Goal: Use online tool/utility: Utilize a website feature to perform a specific function

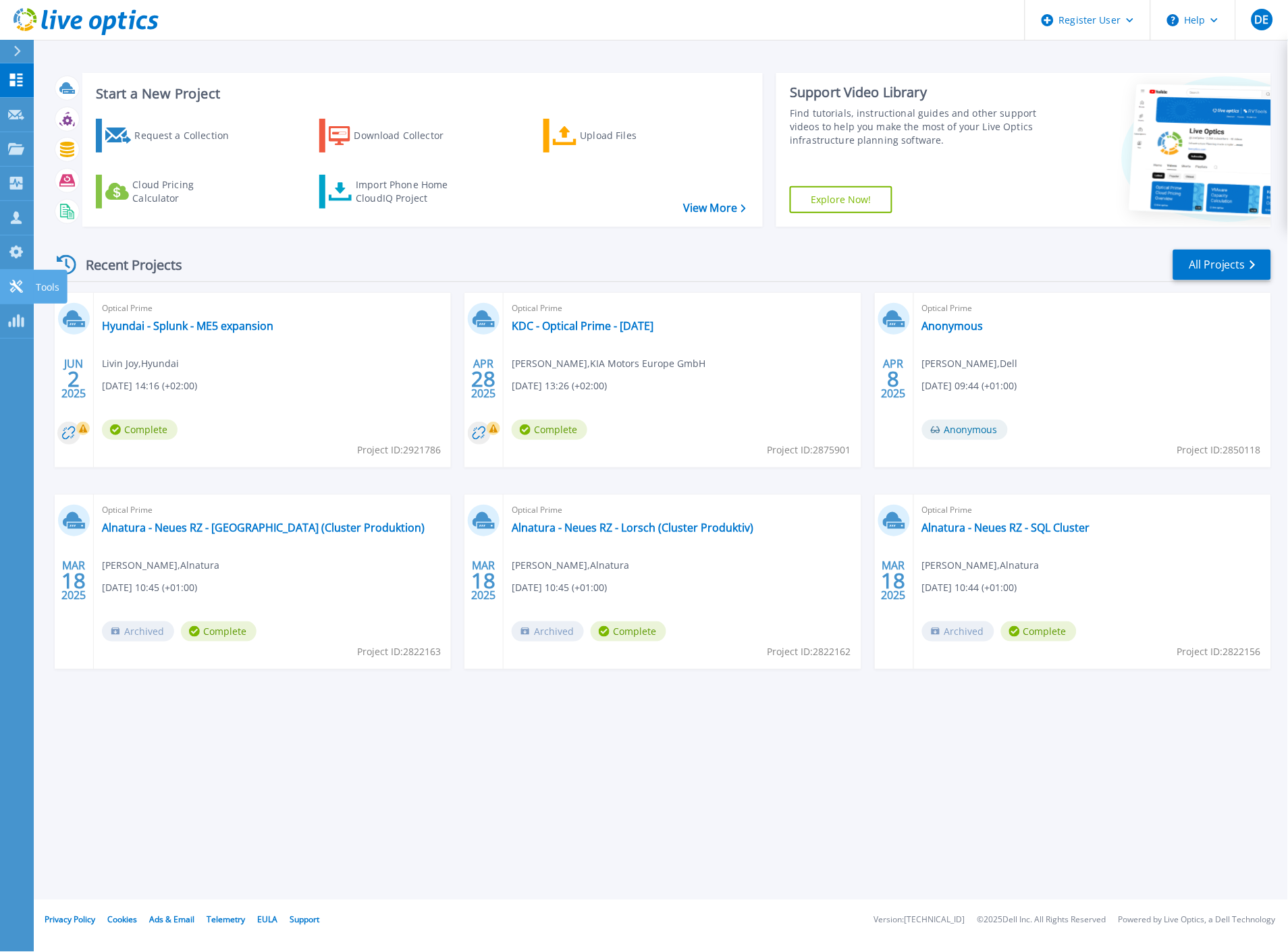
click at [10, 279] on div at bounding box center [16, 286] width 16 height 14
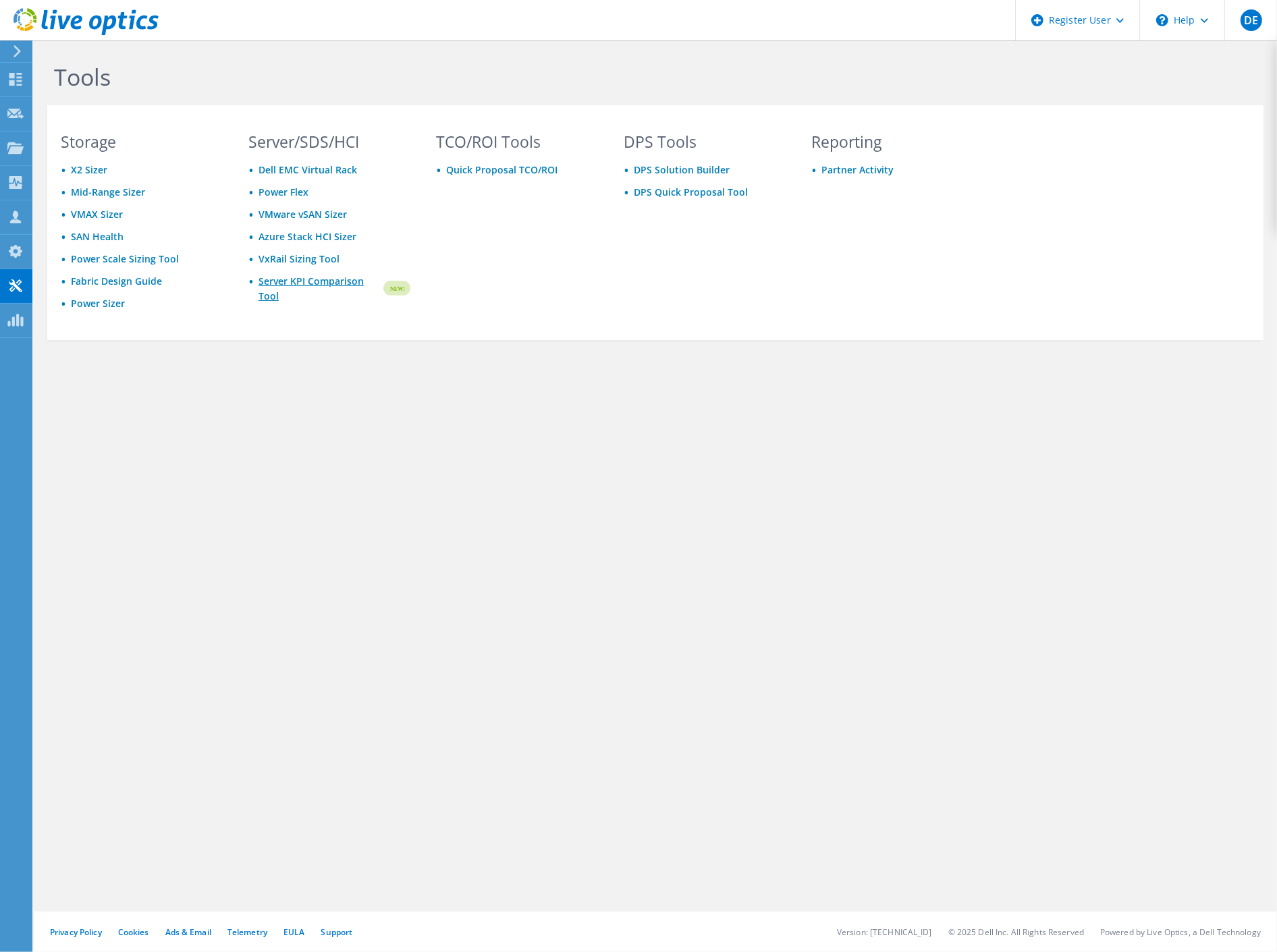
click at [293, 281] on link "Server KPI Comparison Tool" at bounding box center [320, 289] width 123 height 30
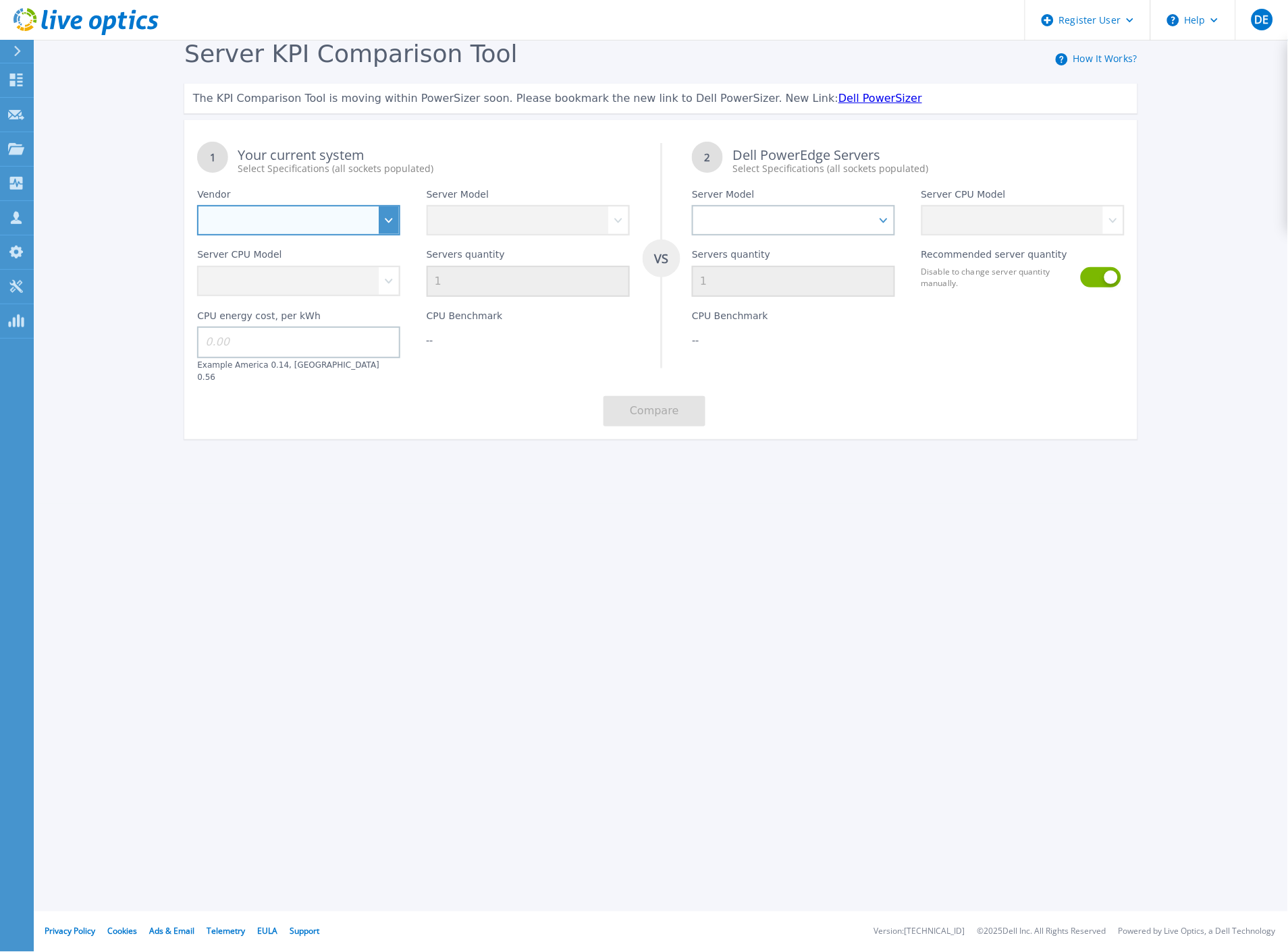
click at [366, 230] on select "Dell HPE Lenovo Supermicro" at bounding box center [298, 221] width 203 height 31
select select "HPE"
click at [197, 205] on select "Dell HPE Lenovo Supermicro" at bounding box center [298, 221] width 203 height 31
click at [501, 206] on select "Cloudline CL3150 Compute Scale-up Server 3200 DL110 DL145 DL20 DL320 DL325 DL34…" at bounding box center [528, 221] width 203 height 31
select select "DL380"
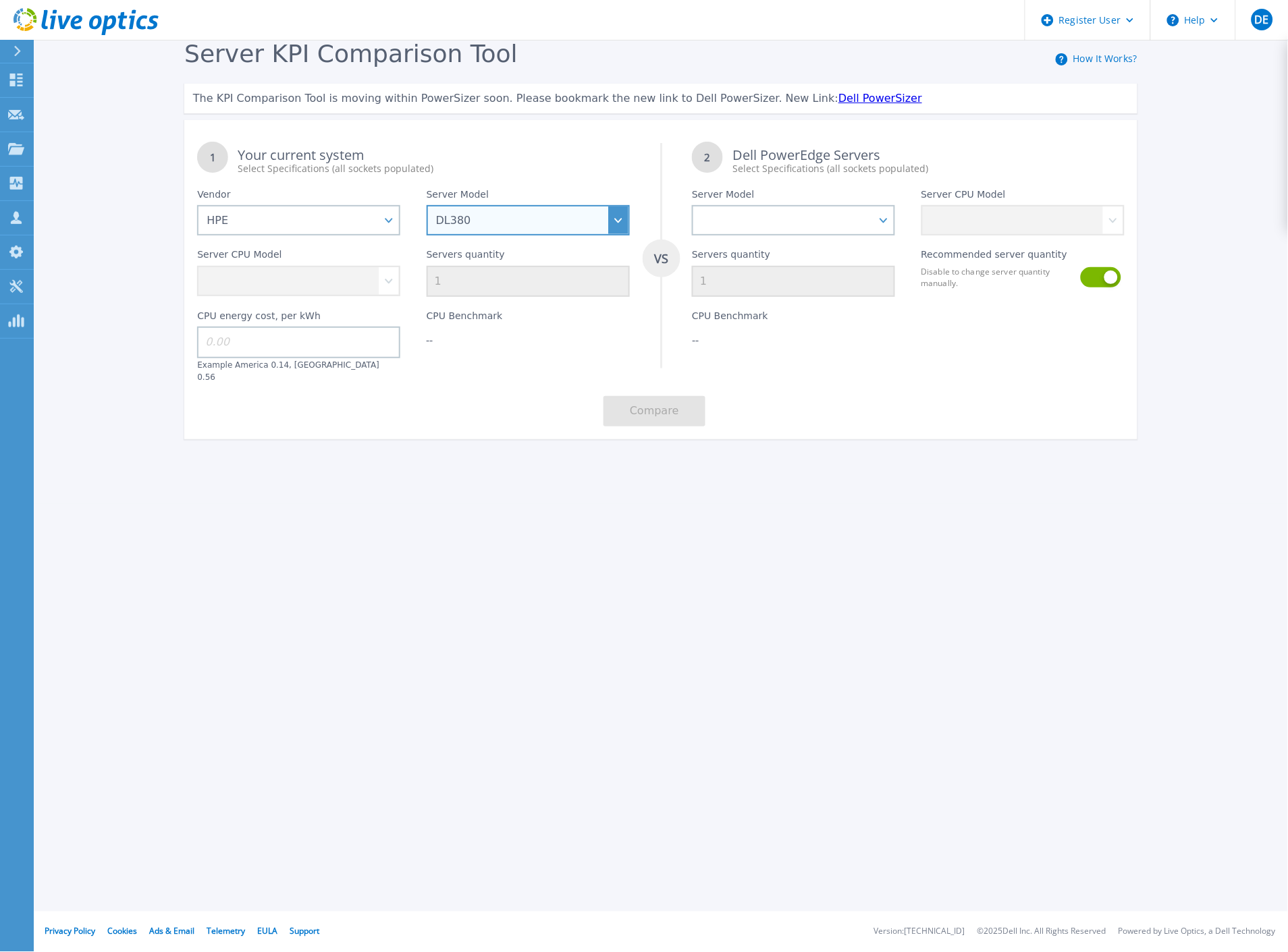
click at [426, 205] on select "Cloudline CL3150 Compute Scale-up Server 3200 DL110 DL145 DL20 DL320 DL325 DL34…" at bounding box center [528, 221] width 203 height 31
click at [385, 280] on select "Intel Xeon 6526Y 2.8GHz Intel Xeon 6530 2.1GHz Intel Xeon 6534 3.9GHz Intel Xeo…" at bounding box center [298, 282] width 203 height 31
click at [467, 352] on div "CPU Benchmark --" at bounding box center [528, 339] width 229 height 86
click at [838, 95] on link "Dell PowerSizer" at bounding box center [880, 99] width 83 height 13
